Goal: Task Accomplishment & Management: Manage account settings

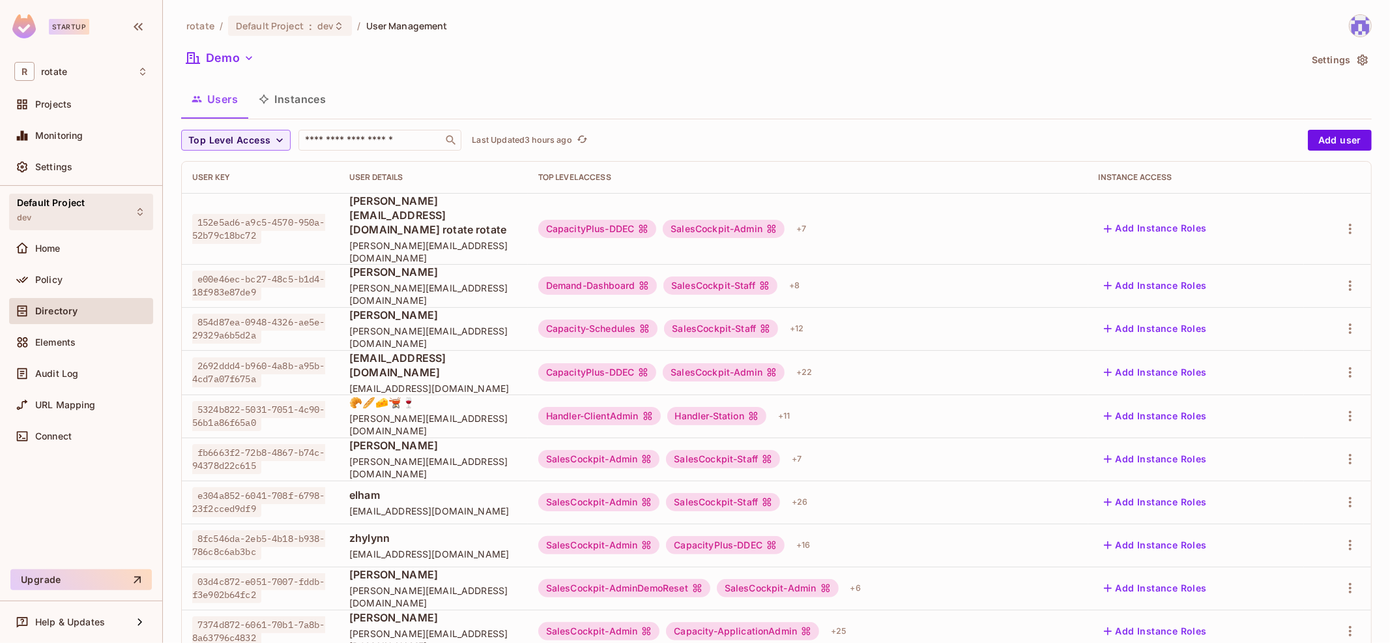
click at [85, 199] on div "Default Project dev" at bounding box center [81, 212] width 144 height 36
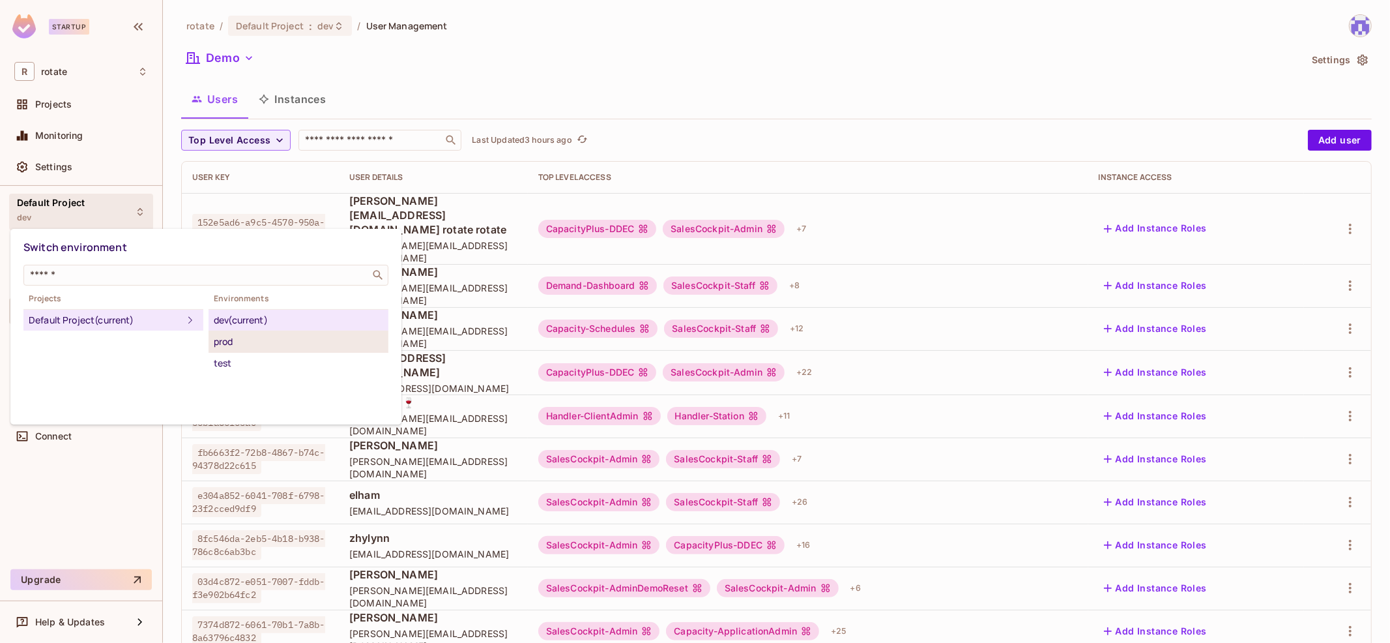
click at [260, 337] on div "prod" at bounding box center [298, 342] width 169 height 16
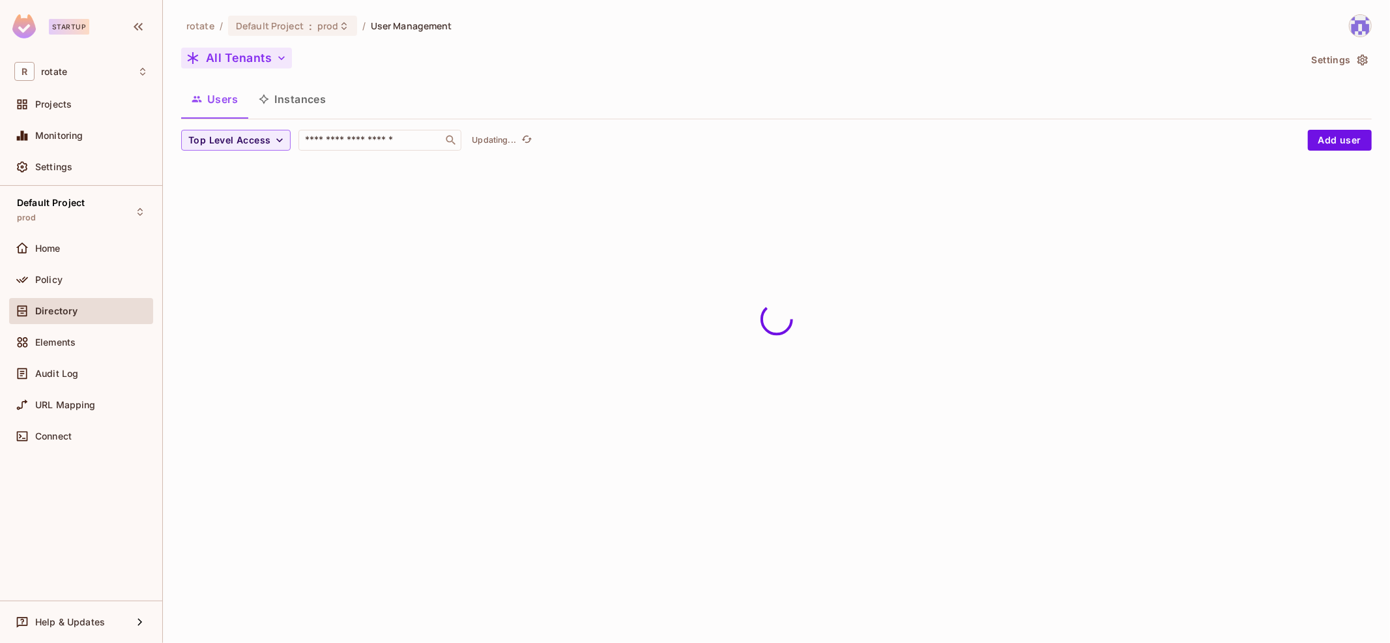
click at [257, 53] on button "All Tenants" at bounding box center [236, 58] width 111 height 21
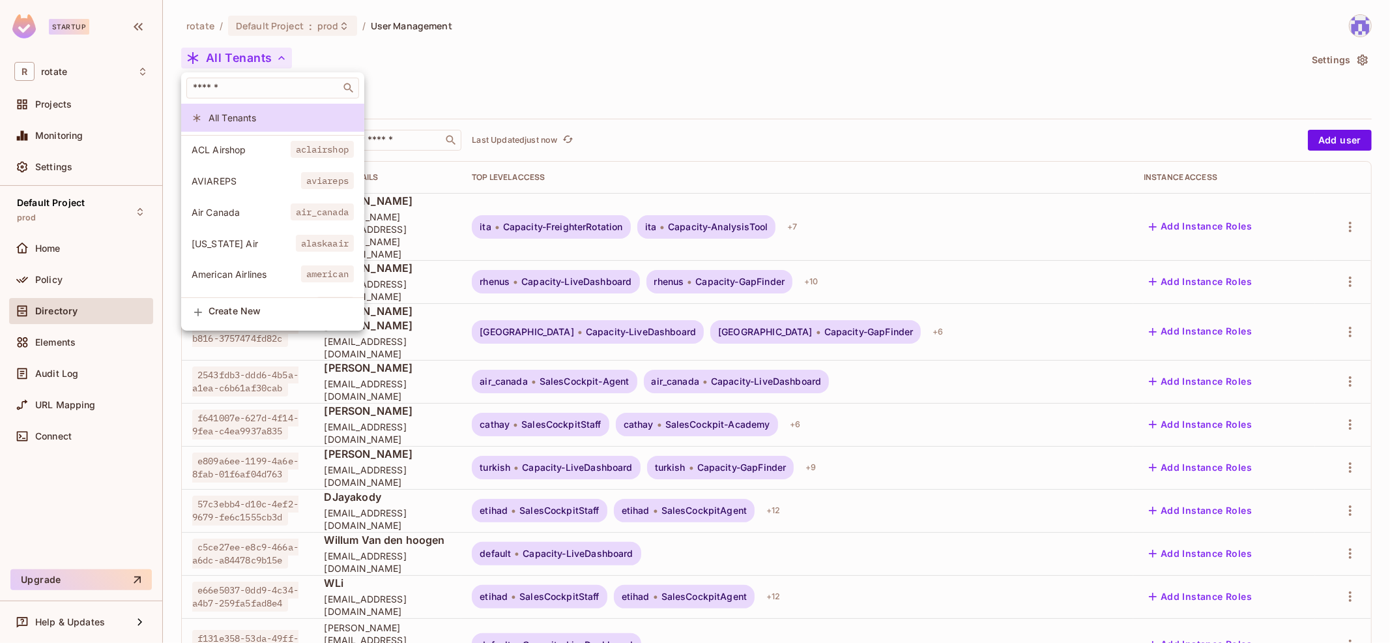
click at [486, 63] on div at bounding box center [695, 321] width 1390 height 643
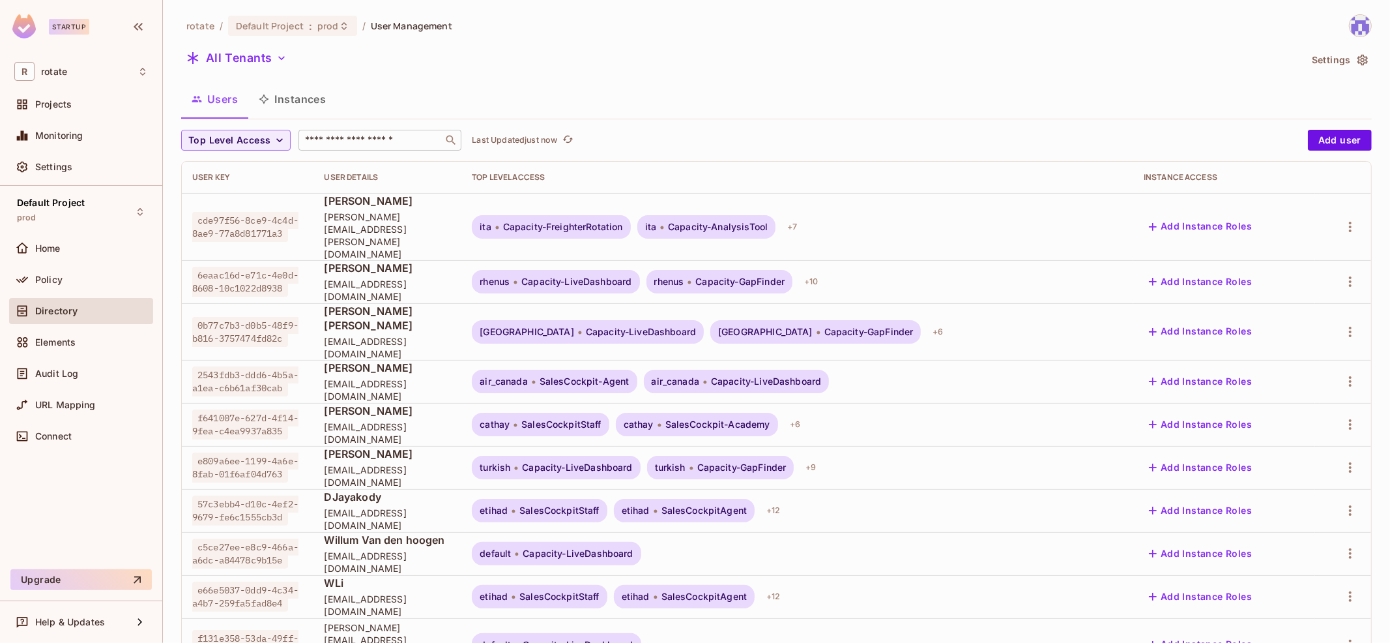
click at [368, 148] on div "​" at bounding box center [379, 140] width 163 height 21
type input "*"
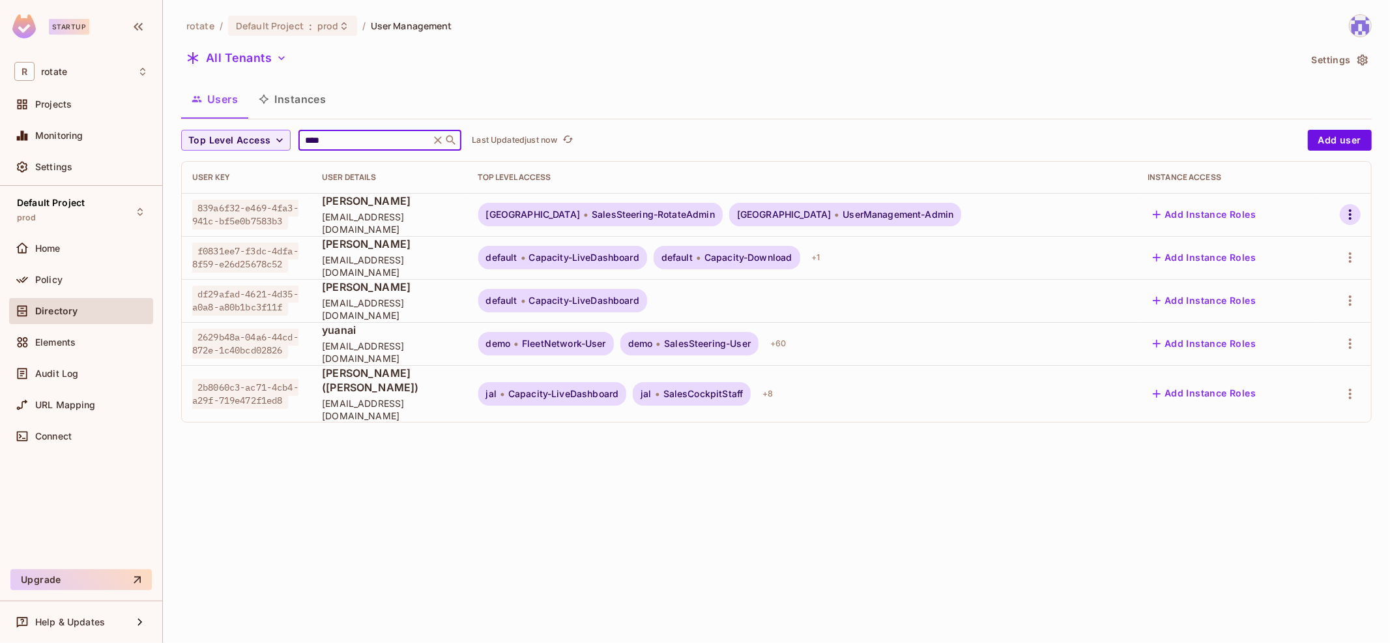
type input "****"
click at [1346, 219] on icon "button" at bounding box center [1350, 215] width 16 height 16
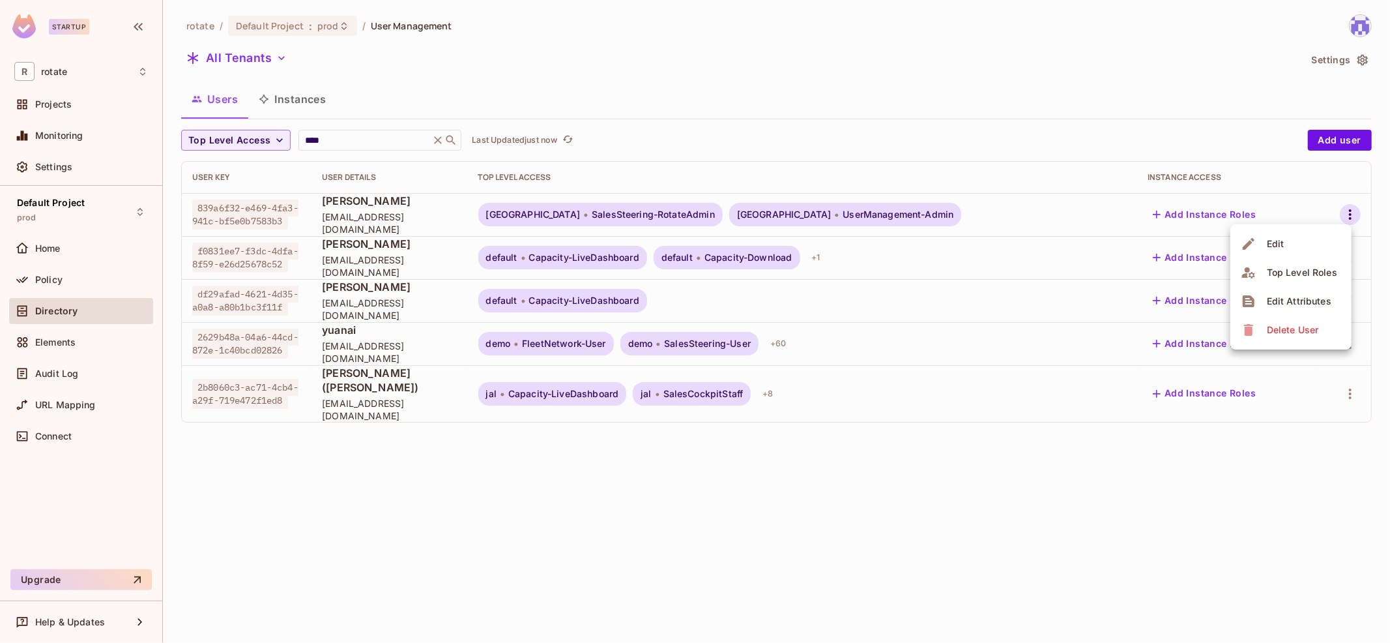
click at [1291, 307] on div "Edit Attributes" at bounding box center [1299, 301] width 65 height 13
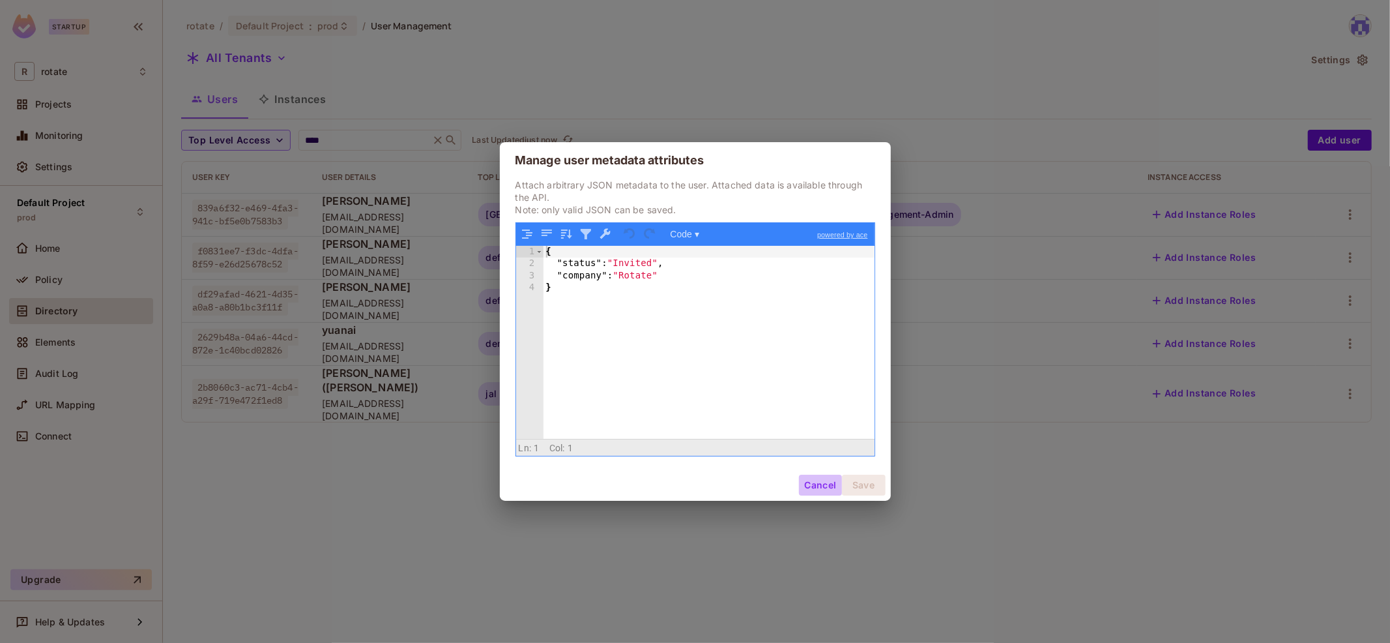
click at [816, 482] on button "Cancel" at bounding box center [820, 484] width 42 height 21
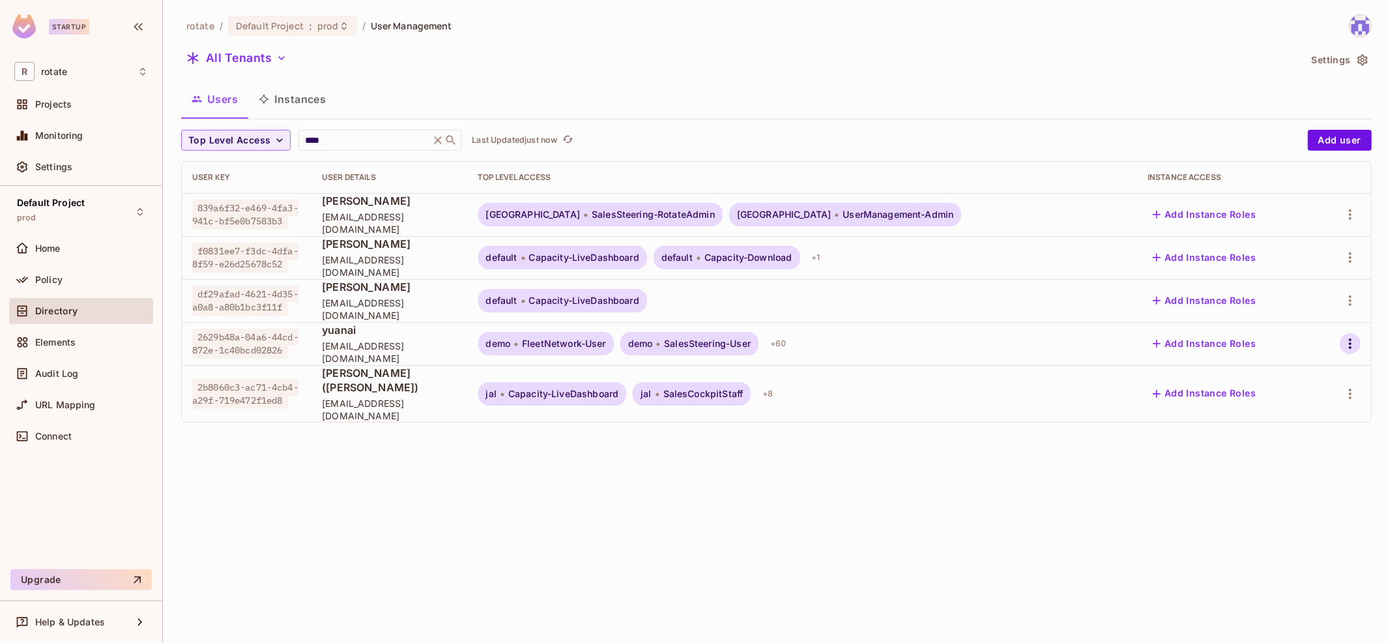
click at [1356, 336] on icon "button" at bounding box center [1350, 344] width 16 height 16
click at [1287, 406] on div "Top Level Roles" at bounding box center [1302, 401] width 70 height 13
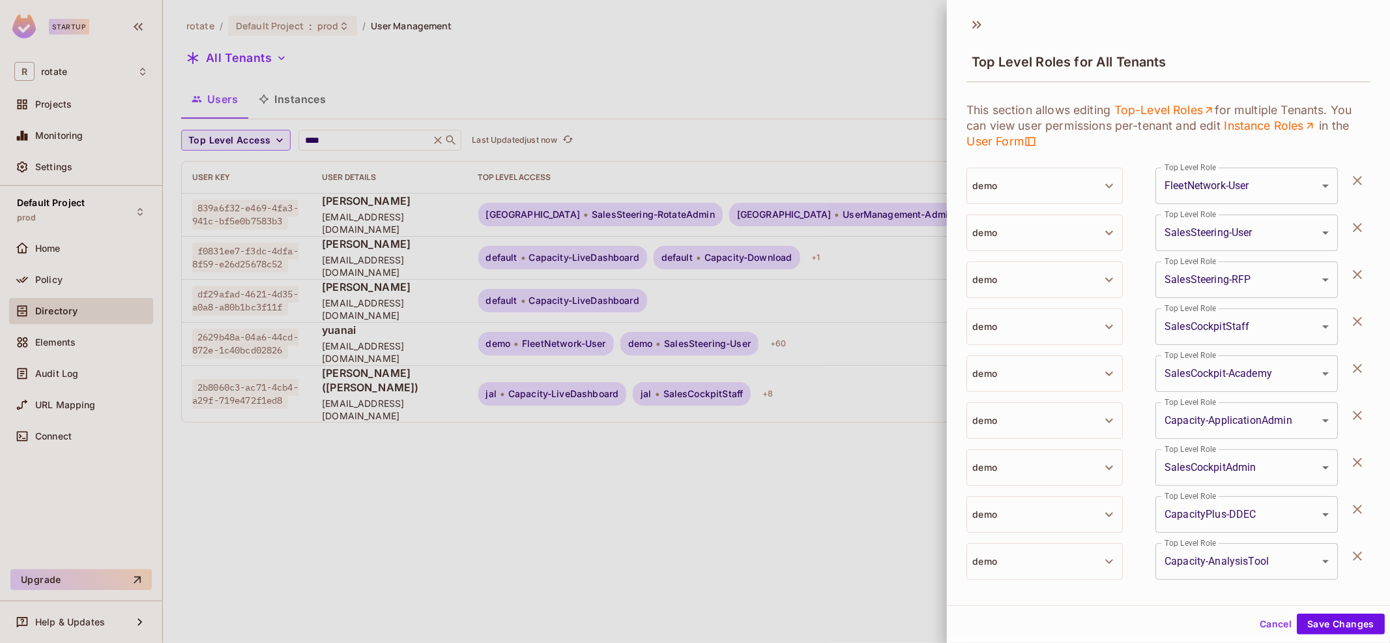
click at [840, 480] on div at bounding box center [695, 321] width 1390 height 643
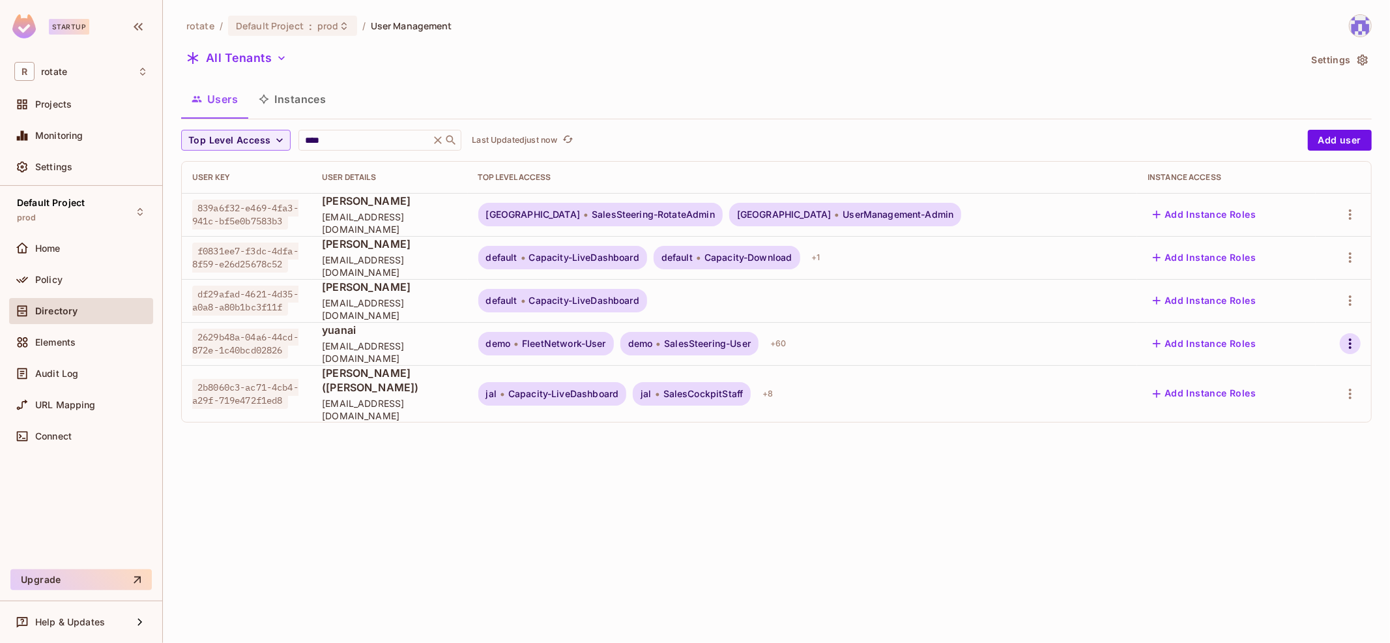
click at [1357, 344] on icon "button" at bounding box center [1350, 344] width 16 height 16
click at [1277, 429] on div "Edit Attributes" at bounding box center [1299, 430] width 65 height 13
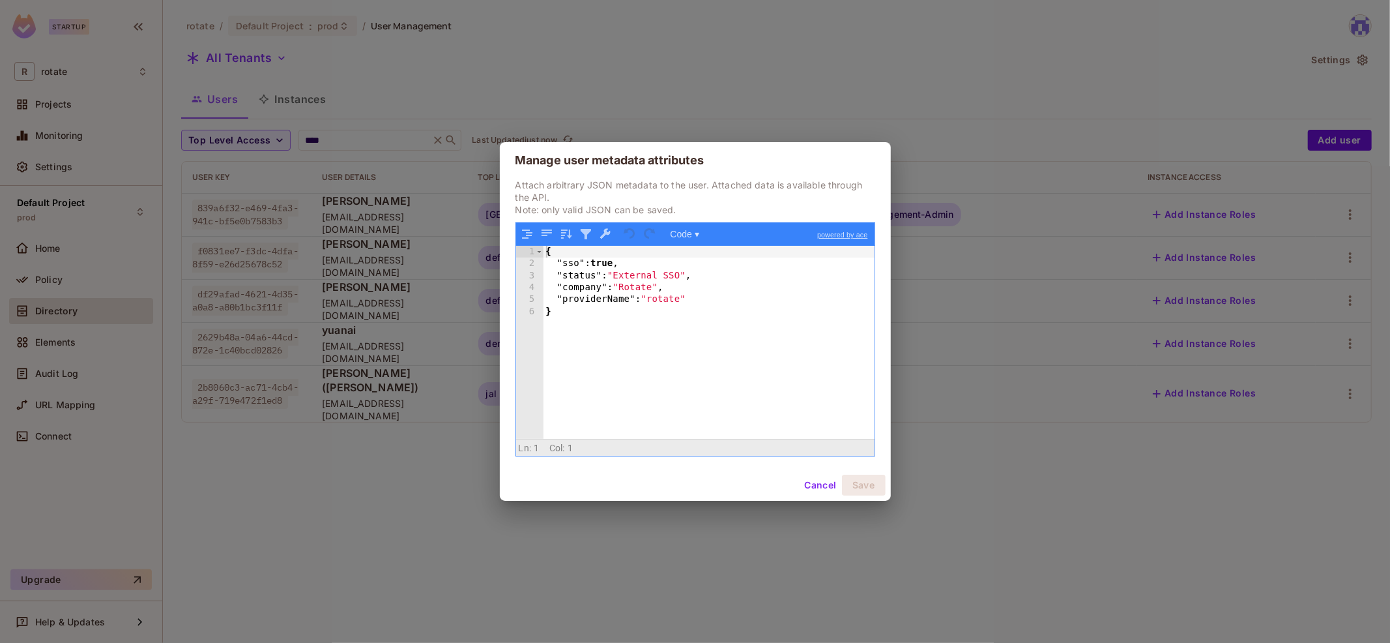
click at [1277, 429] on div "Manage user metadata attributes Attach arbitrary JSON metadata to the user. Att…" at bounding box center [695, 321] width 1390 height 643
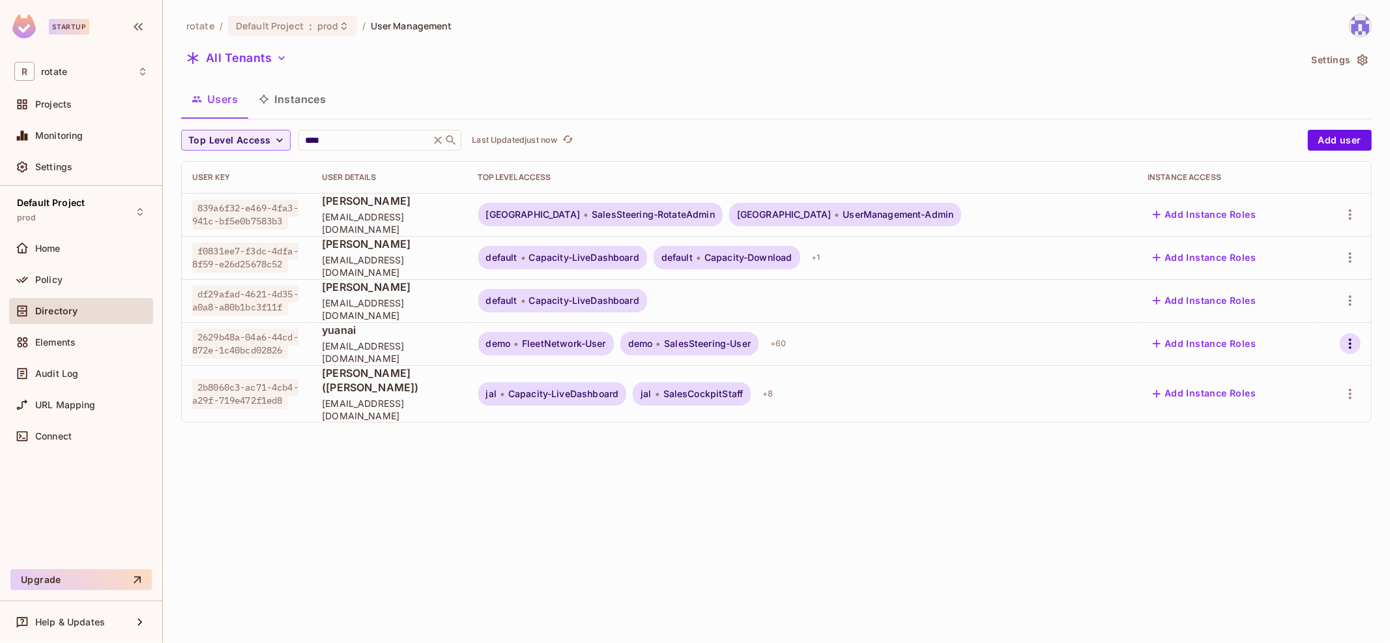
click at [1349, 346] on icon "button" at bounding box center [1350, 344] width 16 height 16
click at [1249, 395] on icon at bounding box center [1249, 402] width 16 height 16
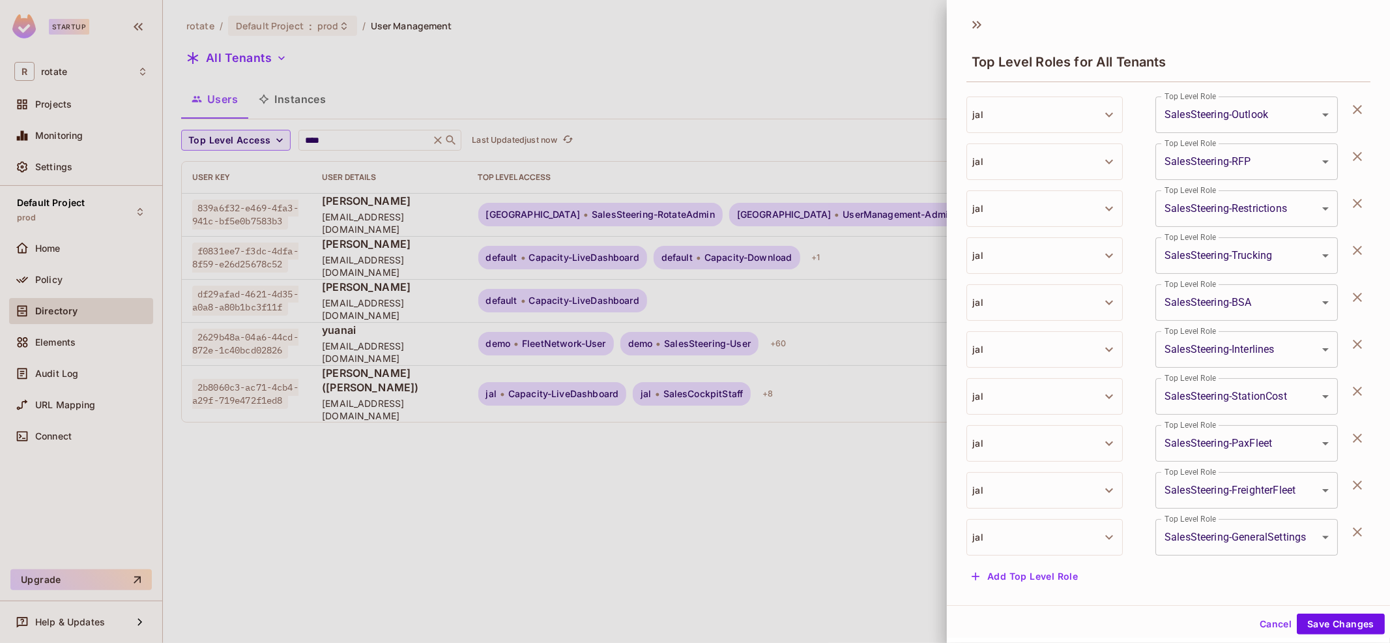
scroll to position [1, 0]
click at [1020, 573] on button "Add Top Level Role" at bounding box center [1024, 574] width 117 height 21
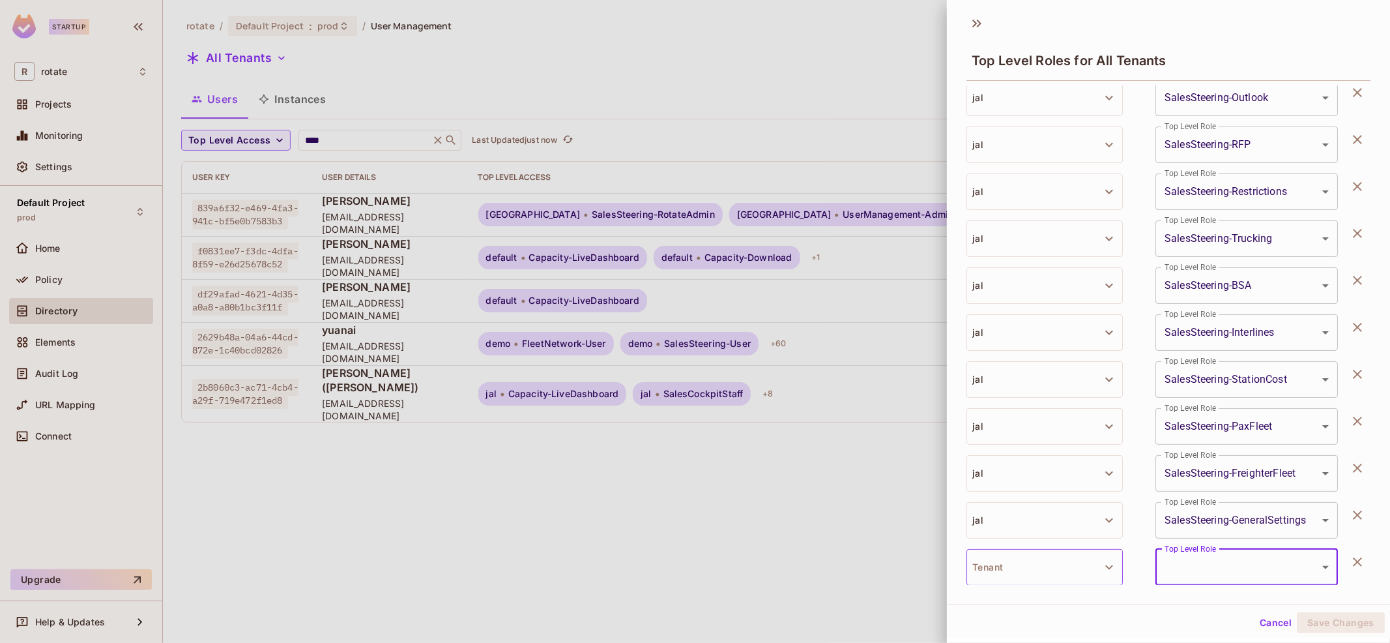
click at [1027, 570] on button "Tenant" at bounding box center [1044, 567] width 156 height 36
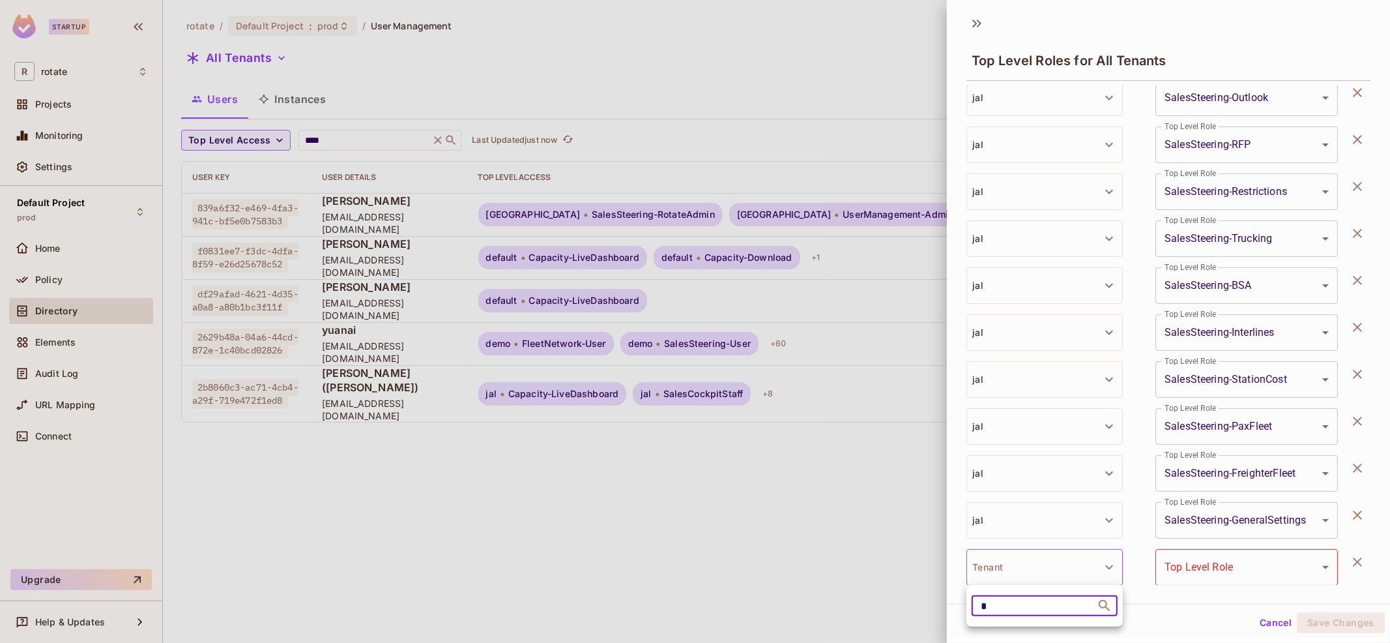
scroll to position [0, 0]
type input "*****"
click at [1009, 618] on li "Qatar Airways" at bounding box center [1044, 614] width 156 height 23
click at [1242, 574] on body "Startup R rotate Projects Monitoring Settings Default Project prod Home Policy …" at bounding box center [695, 321] width 1390 height 643
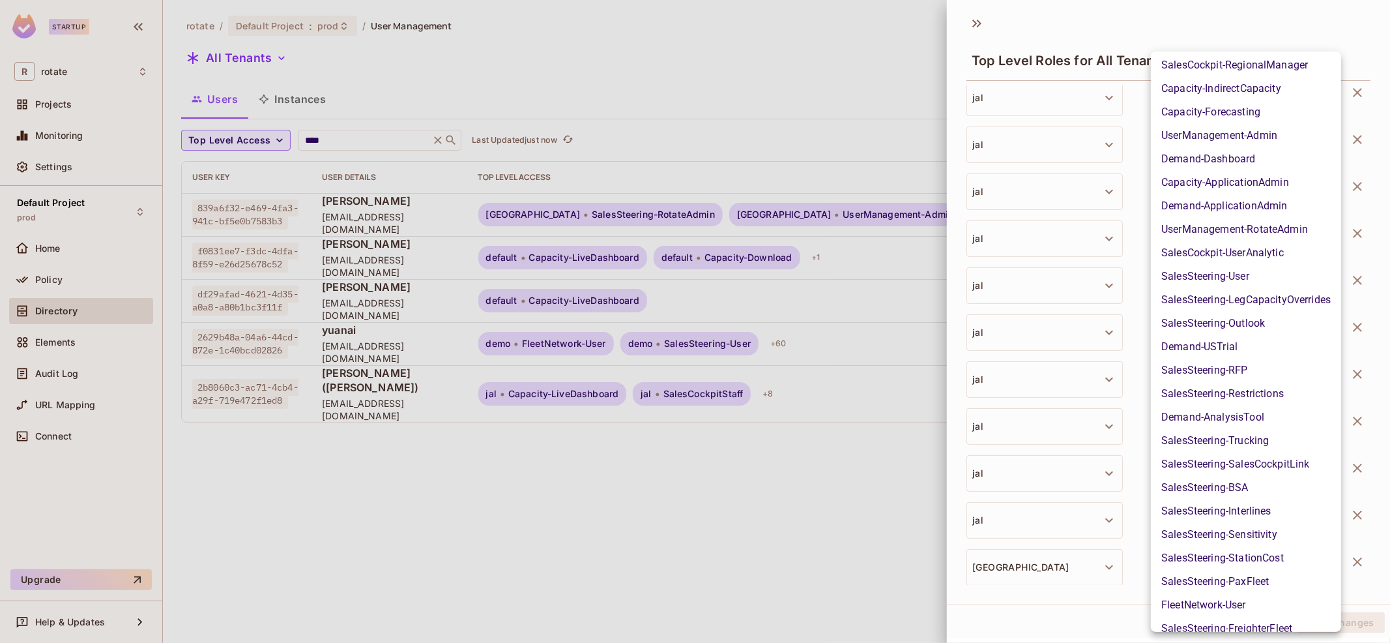
scroll to position [720, 0]
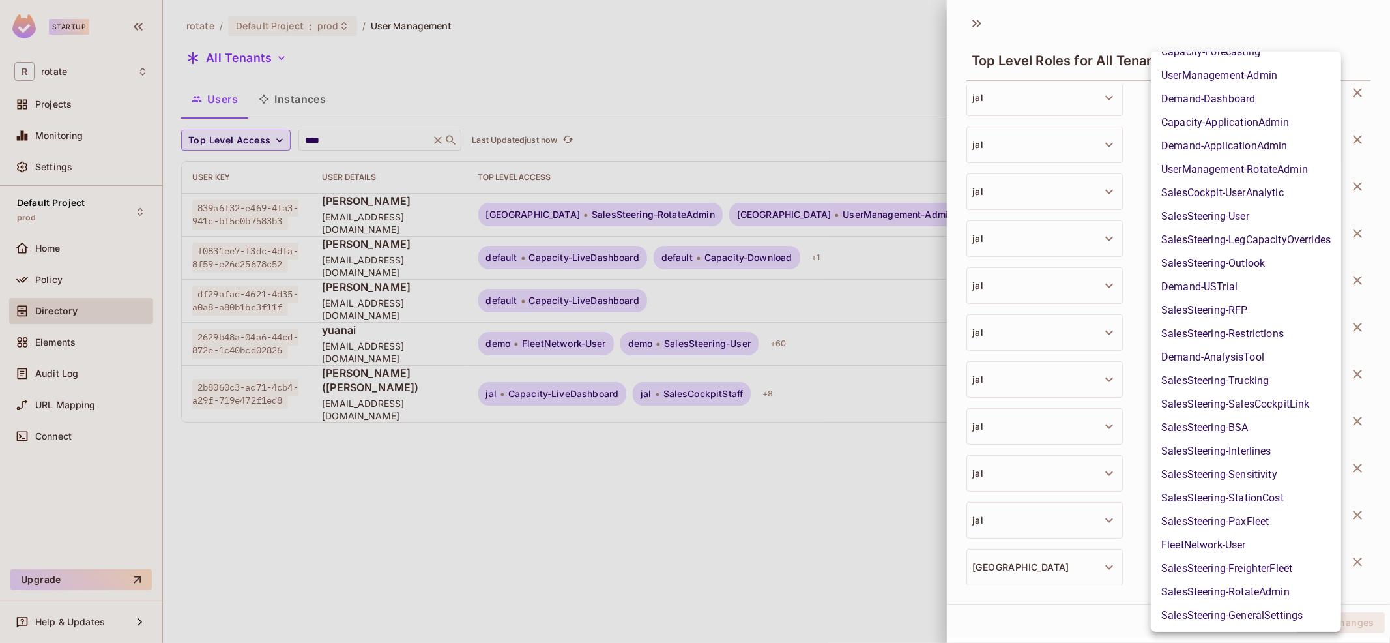
click at [1295, 168] on li "UserManagement-RotateAdmin" at bounding box center [1246, 169] width 190 height 23
type input "**********"
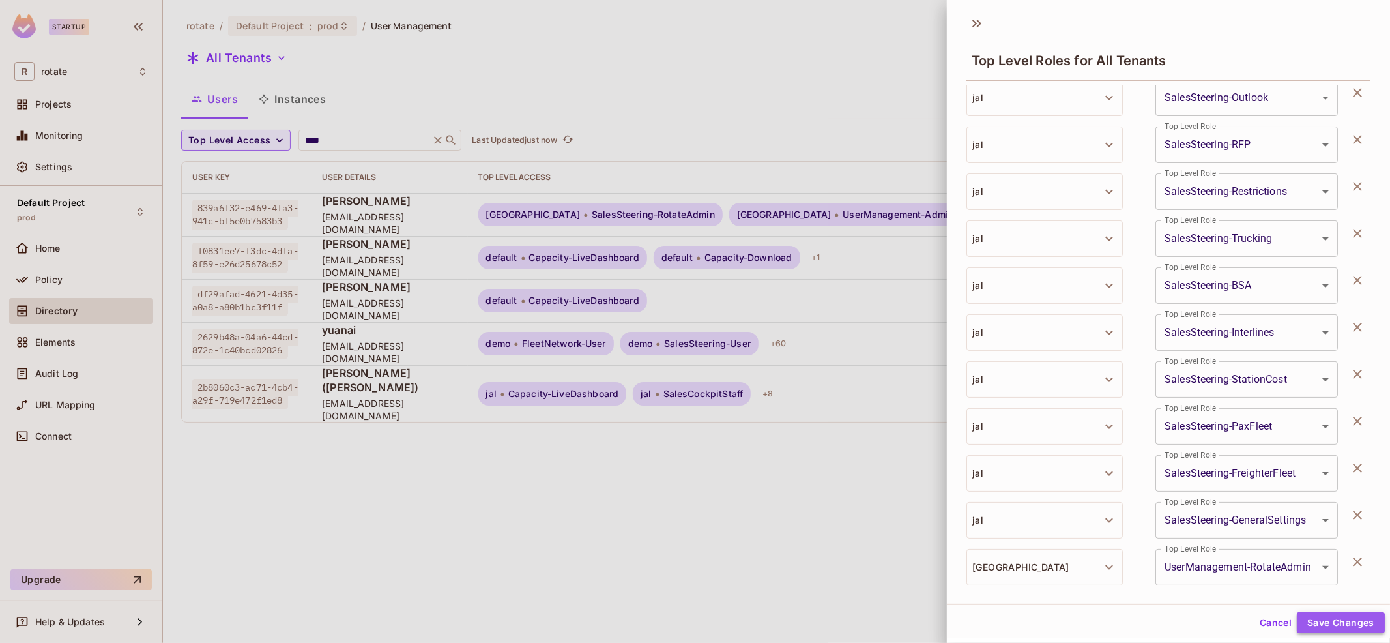
click at [1344, 618] on button "Save Changes" at bounding box center [1341, 622] width 88 height 21
